Goal: Task Accomplishment & Management: Use online tool/utility

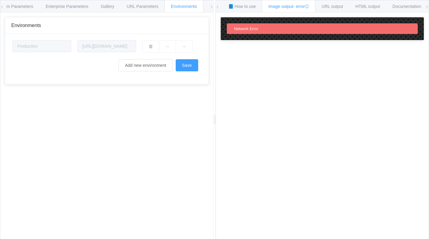
click at [209, 122] on div "API Endpoint /chart General parameters chan chbr 20 chco CFECF7,27c9c2 chd a:10…" at bounding box center [106, 130] width 213 height 236
click at [53, 5] on span "Enterprise Parameters" at bounding box center [67, 6] width 43 height 5
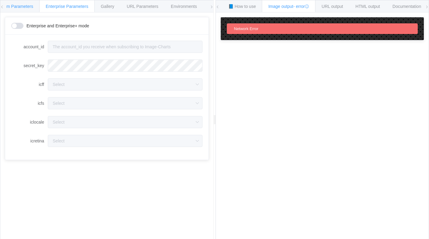
click at [24, 6] on span "Form Parameters" at bounding box center [16, 6] width 33 height 5
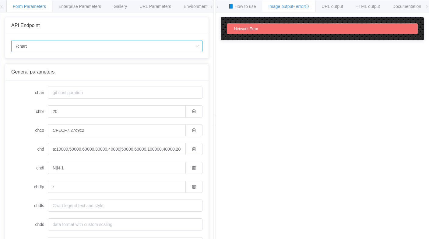
click at [61, 46] on input "/chart" at bounding box center [106, 46] width 191 height 12
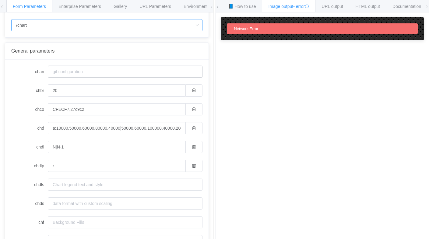
scroll to position [26, 0]
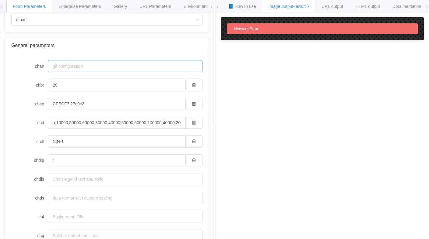
click at [76, 65] on input "chan" at bounding box center [125, 66] width 155 height 12
click at [247, 6] on span "📘 How to use" at bounding box center [242, 6] width 28 height 5
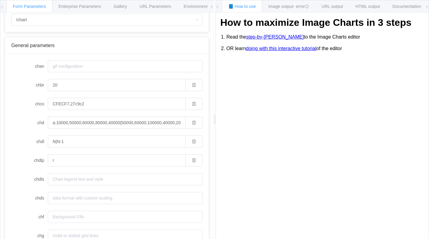
click at [269, 37] on link "step-by-[PERSON_NAME]" at bounding box center [274, 36] width 57 height 5
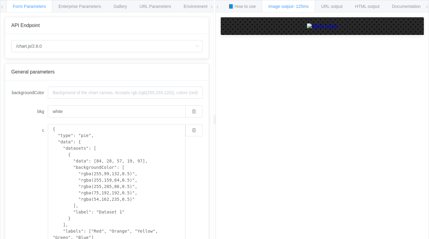
click at [42, 132] on label "c" at bounding box center [29, 130] width 37 height 12
click at [48, 132] on textarea "{ "type": "pie", "data": { "datasets": [ { "data": [84, 28, 57, 19, 97], "backg…" at bounding box center [116, 189] width 137 height 131
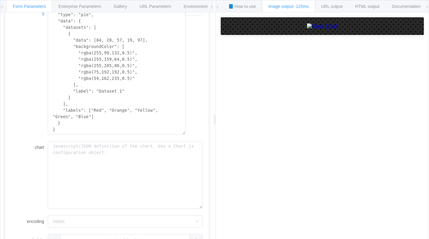
click at [42, 132] on div "c { "type": "pie", "data": { "datasets": [ { "data": [84, 28, 57, 19, 97], "bac…" at bounding box center [106, 68] width 191 height 131
click at [53, 124] on textarea "{ "type": "pie", "data": { "datasets": [ { "data": [84, 28, 57, 19, 97], "backg…" at bounding box center [116, 68] width 137 height 131
click at [57, 124] on textarea "{ "type": "pie", "data": { "datasets": [ { "data": [84, 28, 57, 19, 97], "backg…" at bounding box center [116, 68] width 137 height 131
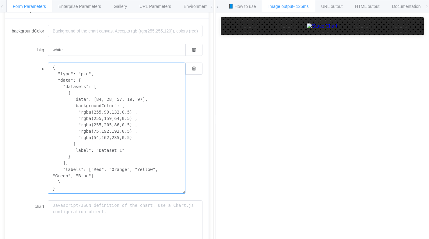
scroll to position [0, 0]
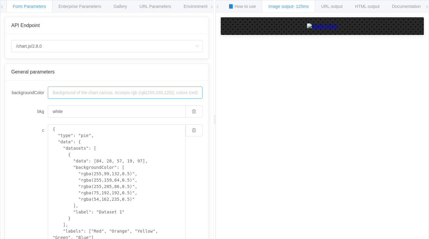
click at [72, 98] on input "backgroundColor" at bounding box center [125, 93] width 155 height 12
click at [43, 83] on div "backgroundColor bkg white c { "type": "pie", "data": { "datasets": [ { "data": …" at bounding box center [106, 240] width 203 height 319
click at [153, 10] on div "URL Parameters" at bounding box center [155, 6] width 44 height 12
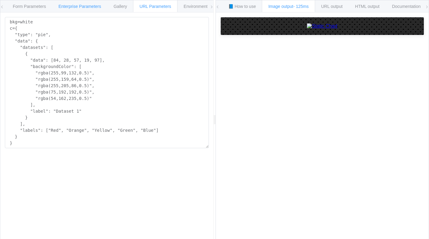
click at [107, 8] on div "Enterprise Parameters" at bounding box center [79, 6] width 55 height 12
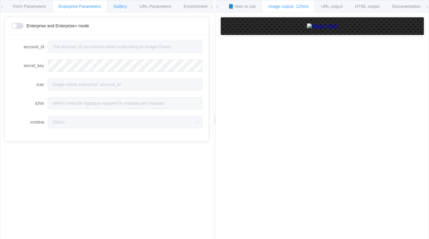
click at [120, 7] on span "Gallery" at bounding box center [119, 6] width 13 height 5
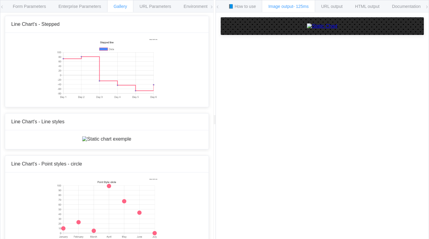
scroll to position [563, 0]
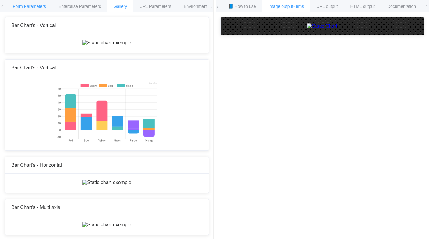
click at [37, 9] on div "Form Parameters" at bounding box center [29, 6] width 46 height 12
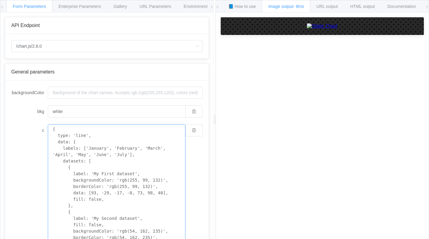
click at [130, 156] on textarea "{ type: 'line', data: { labels: ['January', 'February', 'March', 'April', 'May'…" at bounding box center [116, 189] width 137 height 131
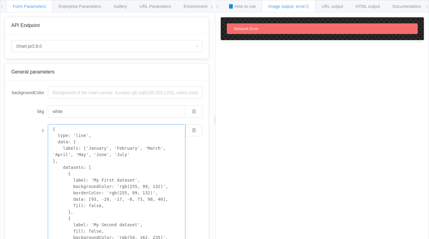
type textarea "{ type: 'line', data: { labels: ['January', 'February', 'March', 'April', 'May'…"
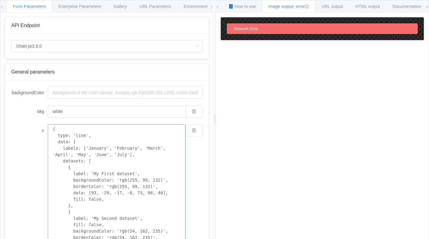
click at [138, 176] on textarea "{ type: 'line', data: { labels: ['January', 'February', 'March', 'April', 'May'…" at bounding box center [116, 189] width 137 height 131
click at [138, 156] on textarea "{ type: 'line', data: { labels: ['January', 'February', 'March', 'April', 'May'…" at bounding box center [116, 189] width 137 height 131
click at [137, 170] on textarea "{ type: 'line', data: { labels: ['January', 'February', 'March', 'April', 'May'…" at bounding box center [116, 189] width 137 height 131
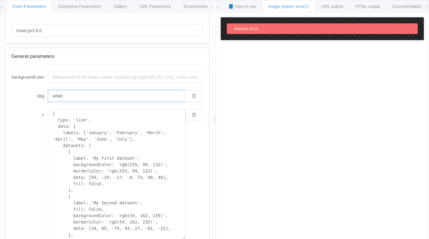
click at [123, 96] on input "white" at bounding box center [116, 96] width 137 height 12
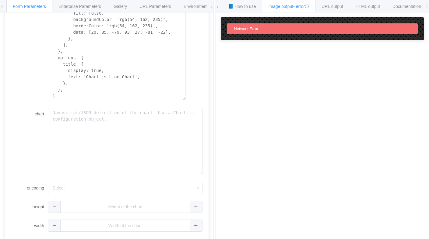
scroll to position [157, 0]
click at [98, 189] on input "encoding" at bounding box center [125, 187] width 155 height 12
click at [31, 163] on div "chart" at bounding box center [106, 141] width 191 height 68
click at [77, 186] on input "encoding" at bounding box center [125, 187] width 155 height 12
click at [37, 165] on div "chart" at bounding box center [106, 141] width 191 height 68
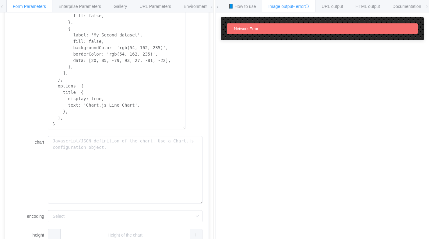
scroll to position [0, 0]
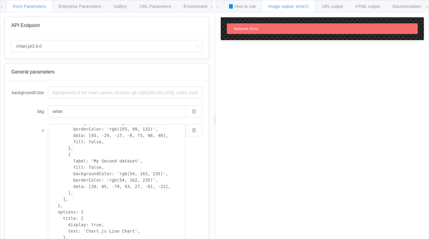
click at [172, 59] on div "API Endpoint /chart.js/2.8.0 /chart /chart.js/2.8.0" at bounding box center [107, 38] width 204 height 42
click at [309, 5] on icon at bounding box center [306, 6] width 4 height 4
click at [273, 46] on div "How to maximize Image Charts in 3 steps Read the step-by-step guide to the Imag…" at bounding box center [322, 130] width 213 height 236
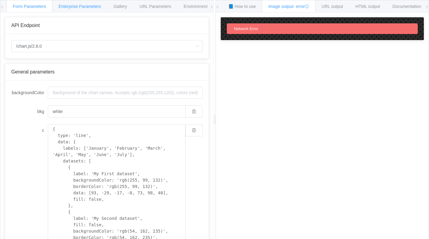
click at [73, 5] on span "Enterprise Parameters" at bounding box center [79, 6] width 43 height 5
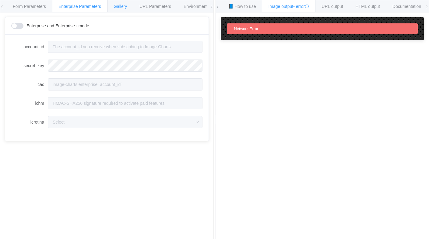
click at [126, 5] on span "Gallery" at bounding box center [119, 6] width 13 height 5
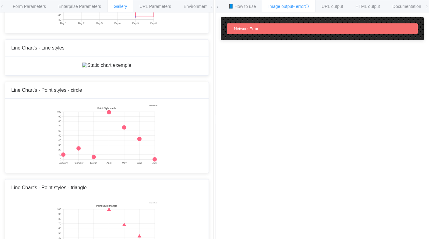
scroll to position [622, 0]
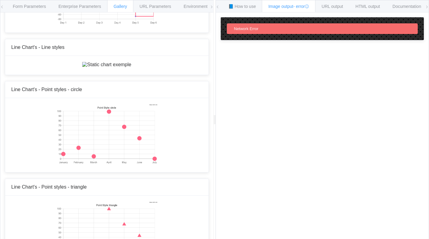
click at [309, 6] on icon at bounding box center [306, 6] width 4 height 4
click at [306, 6] on span "- error" at bounding box center [301, 6] width 16 height 5
click at [252, 7] on span "📘 How to use" at bounding box center [242, 6] width 28 height 5
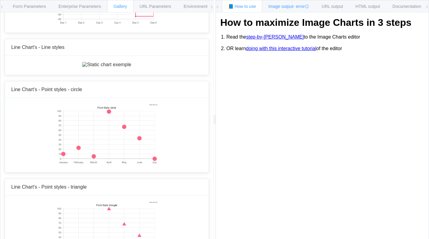
click at [273, 7] on span "Image output - error" at bounding box center [288, 6] width 41 height 5
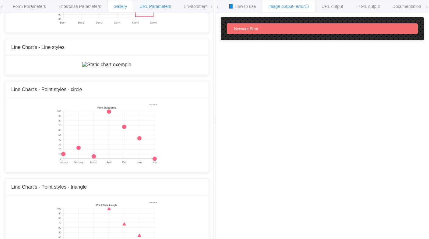
click at [159, 9] on span "URL Parameters" at bounding box center [155, 6] width 32 height 5
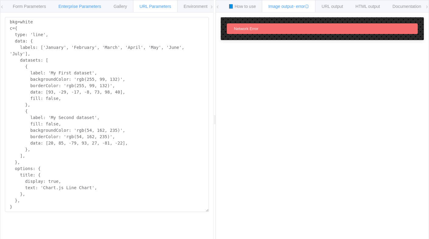
click at [98, 7] on span "Enterprise Parameters" at bounding box center [79, 6] width 43 height 5
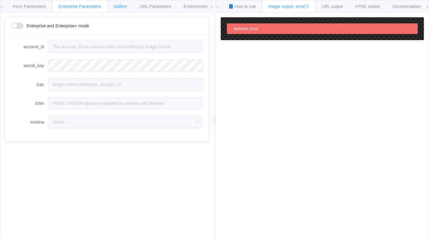
click at [115, 7] on div "Gallery" at bounding box center [120, 6] width 26 height 12
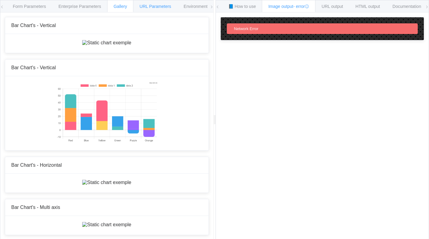
click at [153, 6] on span "URL Parameters" at bounding box center [155, 6] width 32 height 5
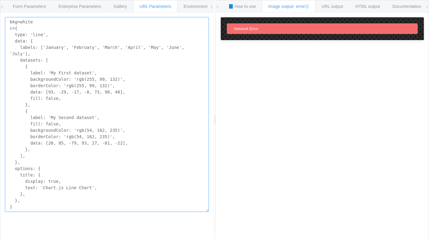
click at [69, 130] on textarea "bkg=white c={ type: 'line', data: { labels: ['January', 'February', 'March', 'A…" at bounding box center [107, 114] width 204 height 195
click at [199, 11] on div "Environments" at bounding box center [196, 6] width 39 height 12
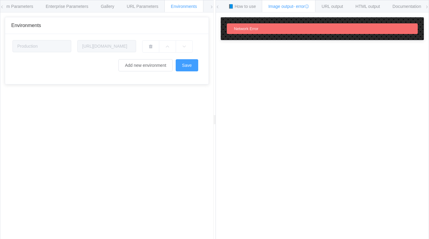
click at [189, 9] on div "Environments" at bounding box center [183, 6] width 39 height 12
drag, startPoint x: 189, startPoint y: 9, endPoint x: 169, endPoint y: 9, distance: 19.5
click at [169, 9] on div "Environments" at bounding box center [183, 6] width 39 height 12
click at [209, 7] on div "Form Parameters Enterprise Parameters Gallery URL Parameters Environments" at bounding box center [106, 6] width 213 height 12
click at [148, 7] on span "URL Parameters" at bounding box center [143, 6] width 32 height 5
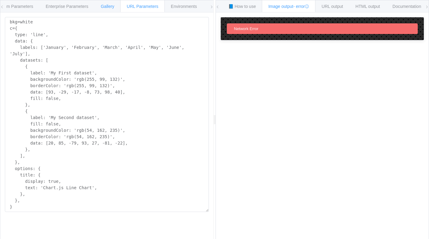
click at [110, 8] on span "Gallery" at bounding box center [107, 6] width 13 height 5
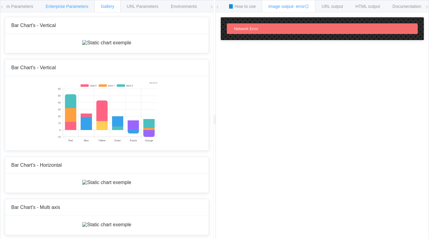
click at [73, 7] on span "Enterprise Parameters" at bounding box center [67, 6] width 43 height 5
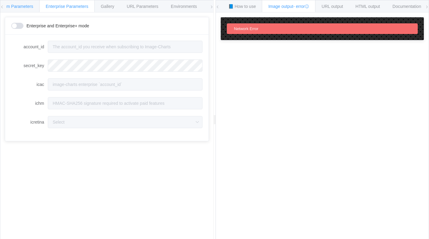
click at [33, 8] on span "Form Parameters" at bounding box center [16, 6] width 33 height 5
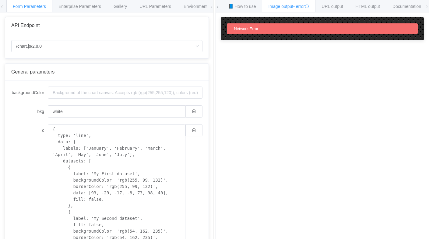
click at [2, 7] on icon at bounding box center [2, 7] width 4 height 4
click at [340, 9] on span "URL output" at bounding box center [331, 6] width 21 height 5
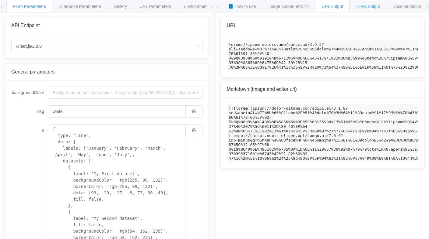
click at [367, 8] on span "HTML output" at bounding box center [367, 6] width 24 height 5
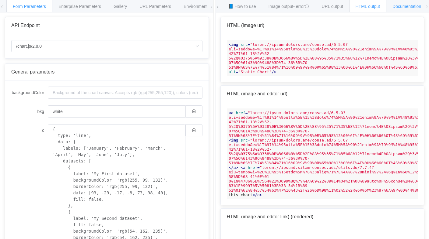
click at [399, 8] on span "Documentation" at bounding box center [406, 6] width 29 height 5
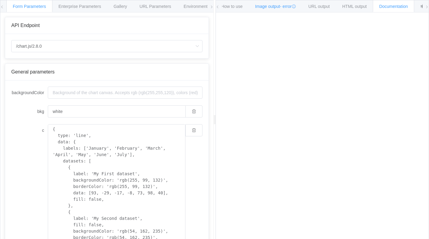
click at [264, 9] on div "Image output - error" at bounding box center [276, 6] width 54 height 12
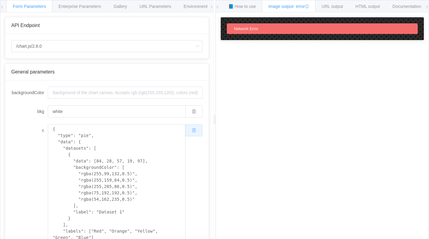
click at [189, 134] on button "button" at bounding box center [193, 130] width 17 height 12
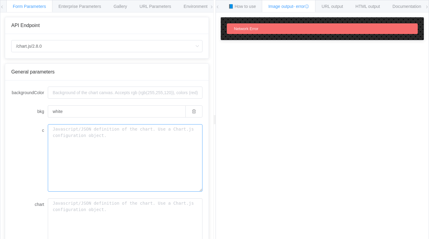
click at [99, 133] on textarea "c" at bounding box center [125, 158] width 155 height 68
click at [89, 10] on div "Enterprise Parameters" at bounding box center [79, 6] width 55 height 12
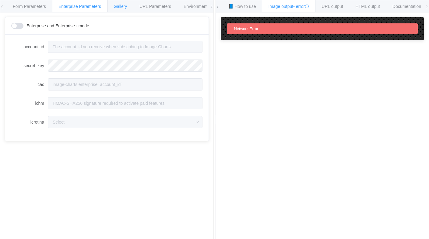
click at [119, 9] on div "Gallery" at bounding box center [120, 6] width 26 height 12
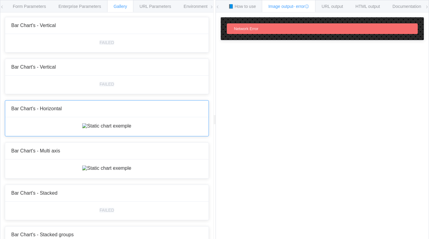
click at [110, 129] on img at bounding box center [106, 125] width 49 height 5
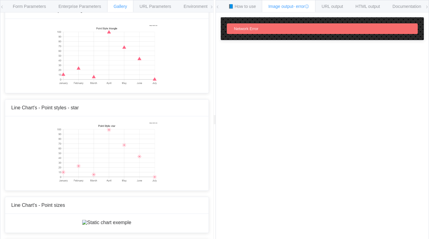
scroll to position [623, 0]
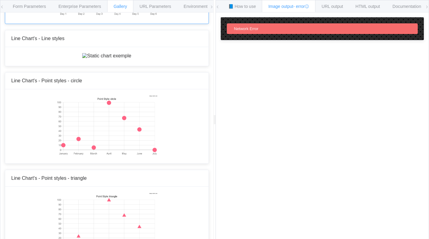
scroll to position [434, 0]
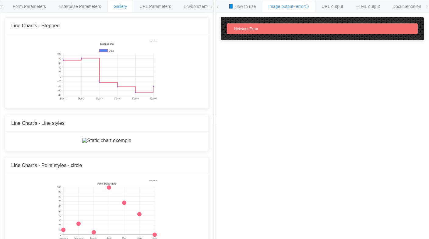
scroll to position [332, 0]
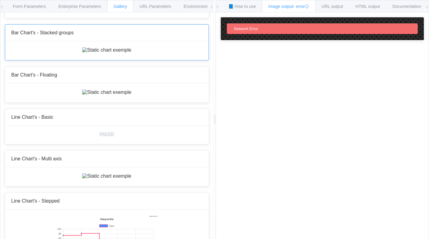
scroll to position [150, 0]
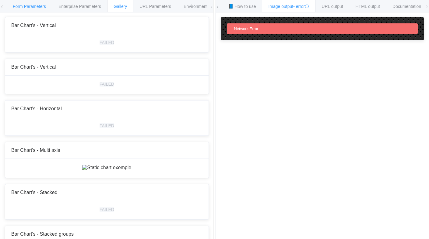
click at [46, 4] on span "Form Parameters" at bounding box center [29, 6] width 33 height 5
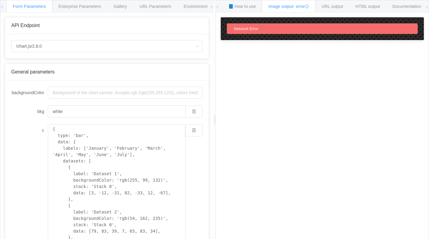
click at [8, 5] on div "Form Parameters" at bounding box center [29, 6] width 46 height 12
click at [2, 5] on icon at bounding box center [2, 7] width 4 height 4
click at [33, 9] on span "Form Parameters" at bounding box center [29, 6] width 33 height 5
click at [70, 9] on span "Enterprise Parameters" at bounding box center [79, 6] width 43 height 5
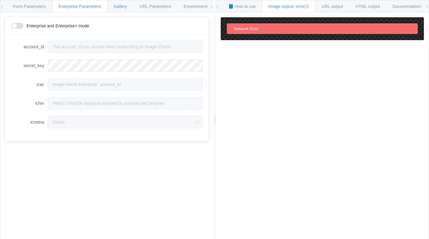
click at [124, 3] on div "Gallery" at bounding box center [120, 6] width 26 height 12
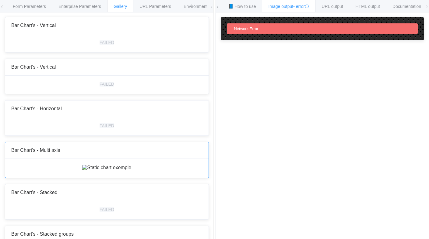
click at [110, 171] on img at bounding box center [106, 167] width 49 height 5
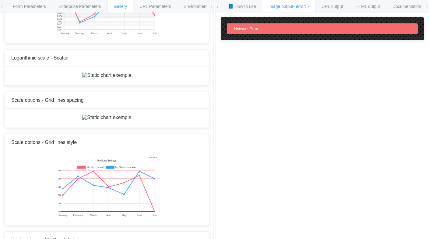
scroll to position [2097, 0]
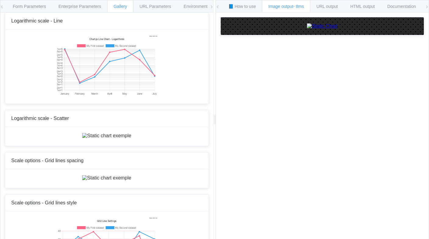
scroll to position [1996, 0]
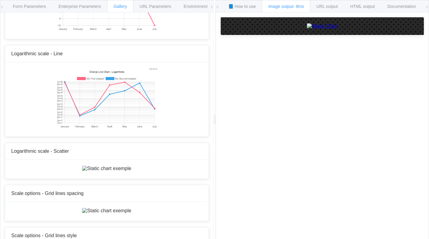
click at [80, 9] on span "Enterprise Parameters" at bounding box center [79, 6] width 43 height 5
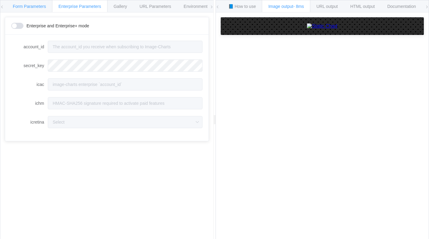
click at [37, 7] on span "Form Parameters" at bounding box center [29, 6] width 33 height 5
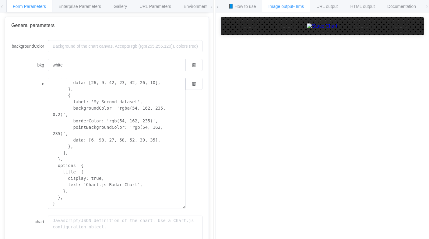
scroll to position [157, 0]
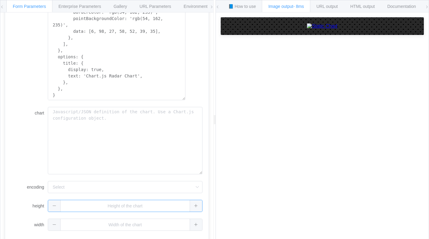
click at [124, 205] on input "text" at bounding box center [125, 206] width 155 height 12
click at [124, 187] on input "encoding" at bounding box center [125, 187] width 155 height 12
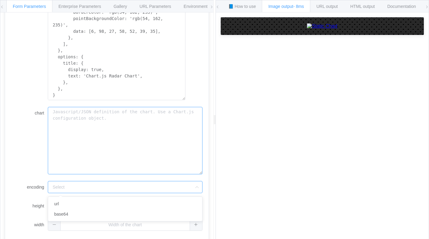
click at [121, 140] on textarea "chart" at bounding box center [125, 141] width 155 height 68
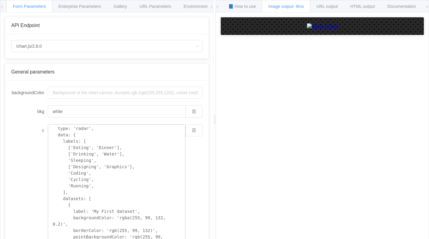
scroll to position [8, 0]
click at [81, 174] on textarea "{ type: 'radar', data: { labels: [ ['Eating', 'Dinner'], ['Drinking', 'Water'],…" at bounding box center [116, 189] width 137 height 131
type textarea "{ type: 'radar', data: { labels: [ ['Eating', 'Dinner'], ['Drinking', 'Water'],…"
click at [32, 174] on div "c { type: 'radar', data: { labels: [ ['Eating', 'Dinner'], ['Drinking', 'Water'…" at bounding box center [106, 189] width 191 height 131
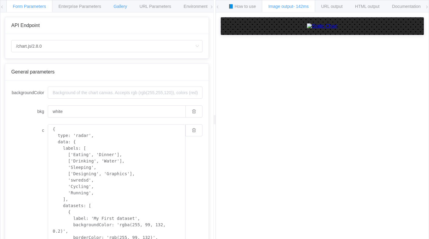
click at [126, 4] on span "Gallery" at bounding box center [119, 6] width 13 height 5
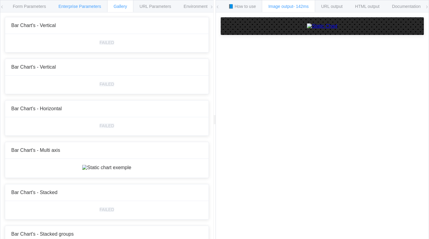
click at [96, 7] on span "Enterprise Parameters" at bounding box center [79, 6] width 43 height 5
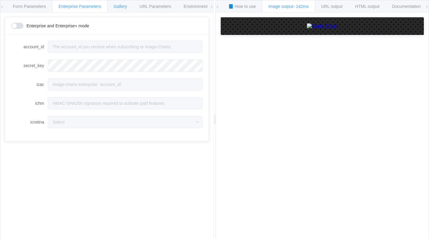
click at [120, 9] on div "Gallery" at bounding box center [120, 6] width 26 height 12
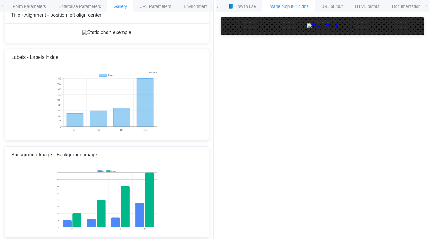
scroll to position [3664, 0]
